Goal: Navigation & Orientation: Understand site structure

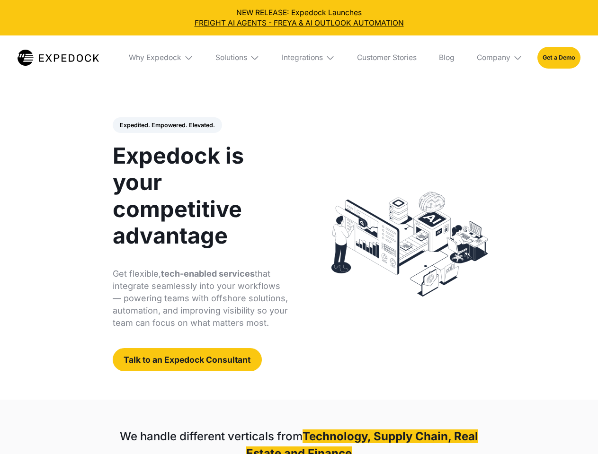
select select
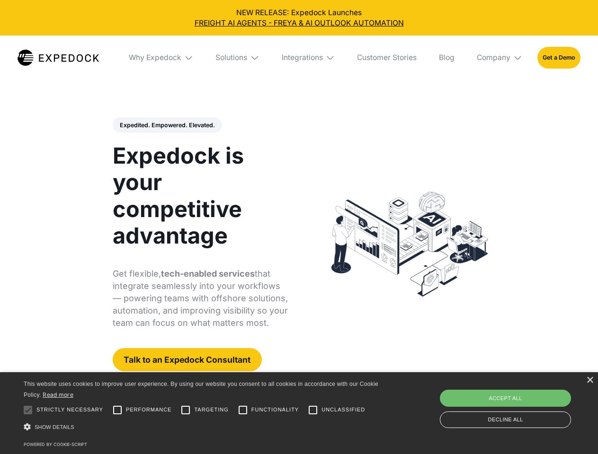
click at [299, 58] on div "Integrations" at bounding box center [302, 57] width 41 height 9
click at [161, 58] on div "Why Expedock" at bounding box center [155, 57] width 53 height 9
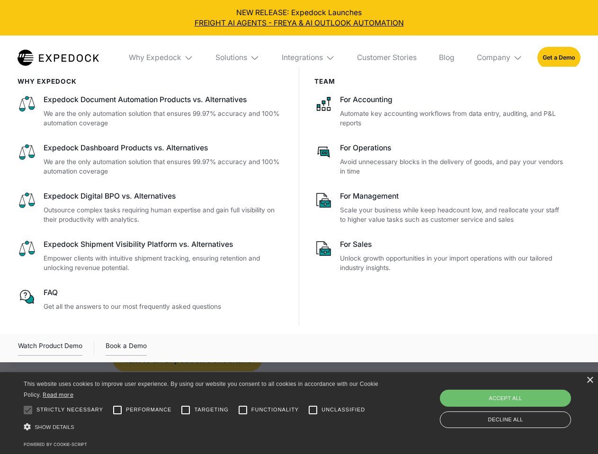
click at [238, 58] on div "Solutions" at bounding box center [231, 57] width 32 height 9
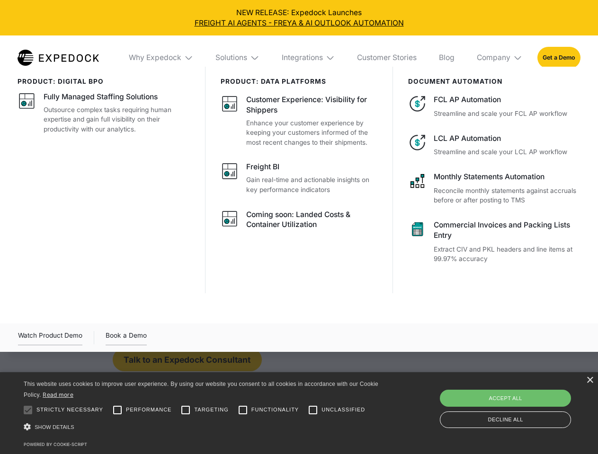
click at [308, 58] on div "Integrations" at bounding box center [302, 57] width 41 height 9
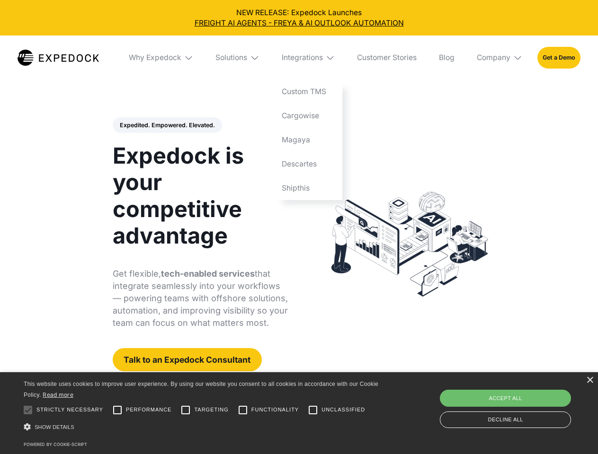
click at [500, 58] on div "Company" at bounding box center [493, 57] width 34 height 9
click at [167, 125] on div "Expedited. Empowered. Elevated. Automate Freight Document Extraction at 99.97% …" at bounding box center [201, 244] width 176 height 255
click at [28, 410] on div at bounding box center [27, 410] width 19 height 19
click at [117, 410] on input "Performance" at bounding box center [117, 410] width 19 height 19
checkbox input "true"
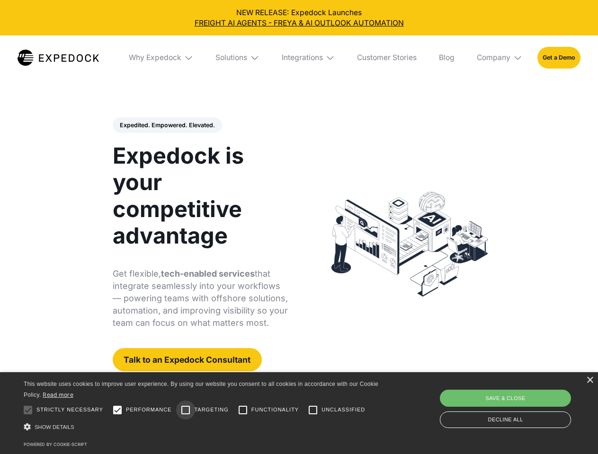
click at [185, 410] on input "Targeting" at bounding box center [185, 410] width 19 height 19
checkbox input "true"
click at [243, 410] on input "Functionality" at bounding box center [242, 410] width 19 height 19
checkbox input "true"
